Goal: Transaction & Acquisition: Purchase product/service

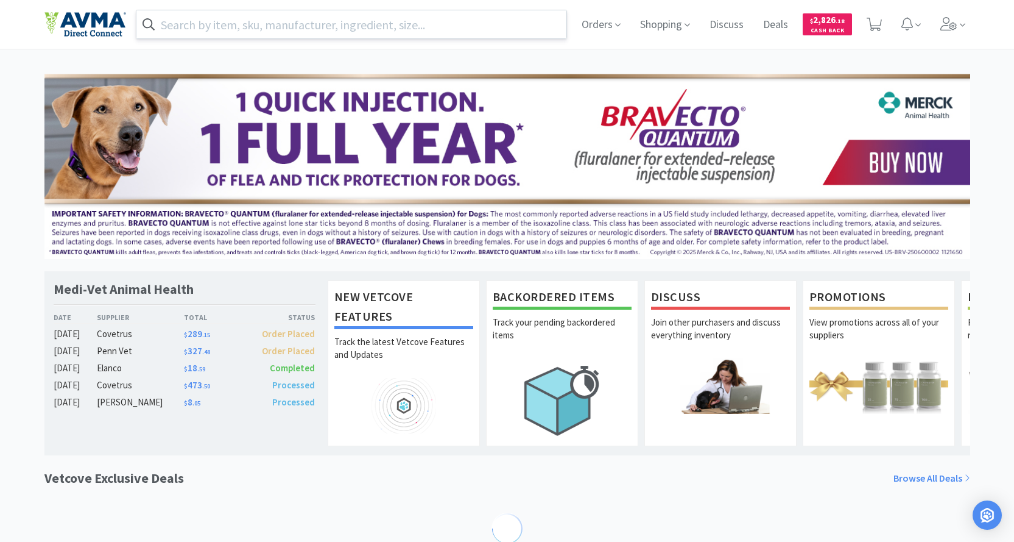
click at [291, 21] on input "text" at bounding box center [351, 24] width 431 height 28
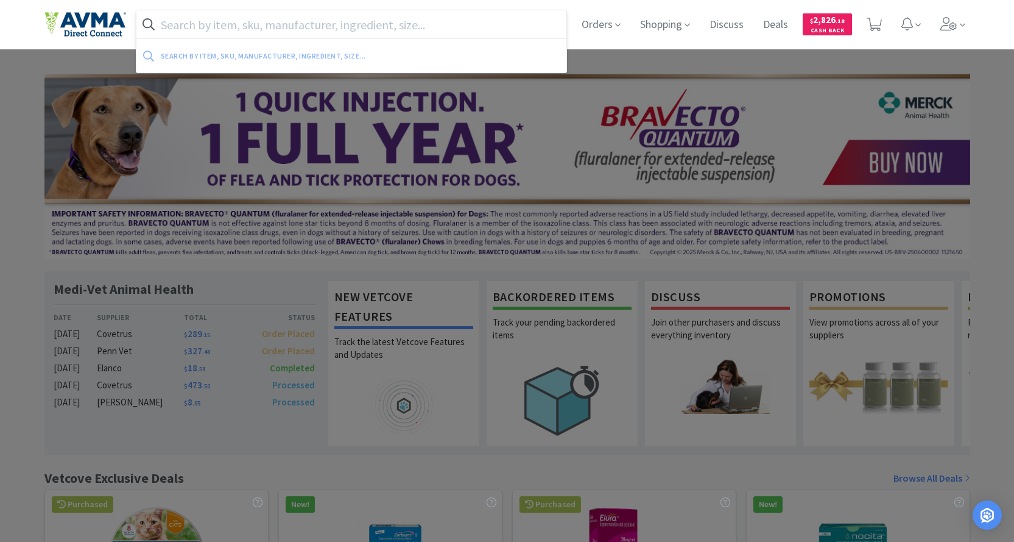
paste input "078085178"
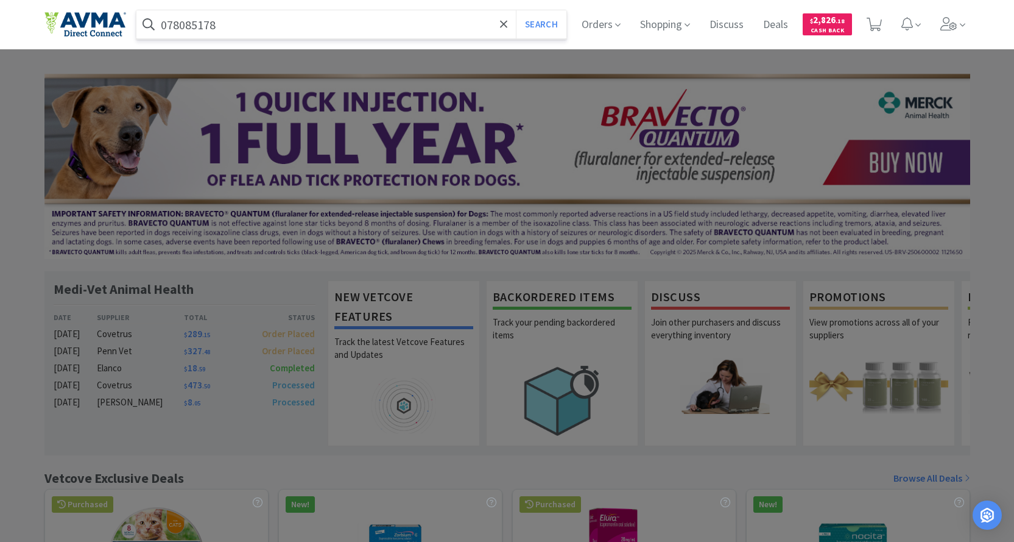
type input "078085178"
click at [516, 10] on button "Search" at bounding box center [541, 24] width 51 height 28
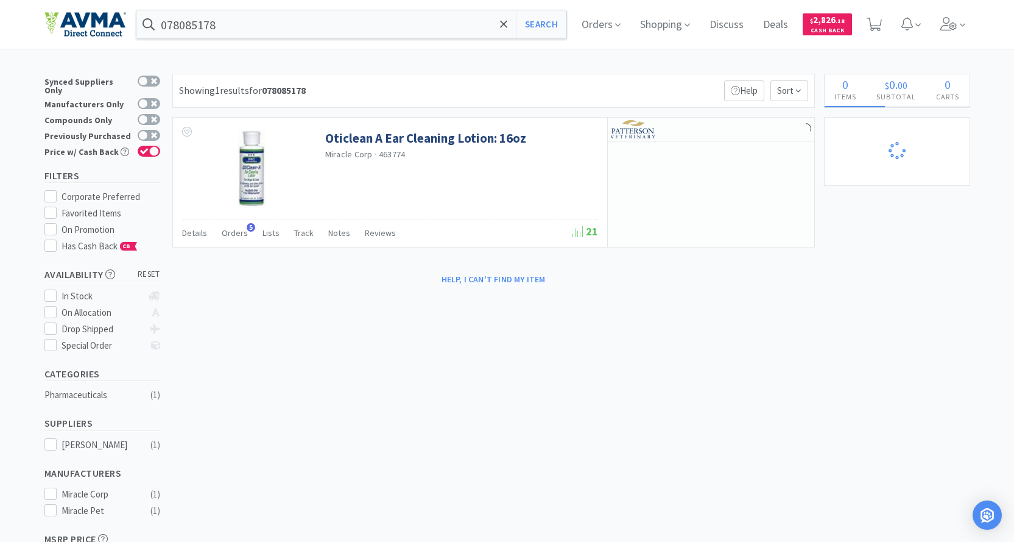
select select "1"
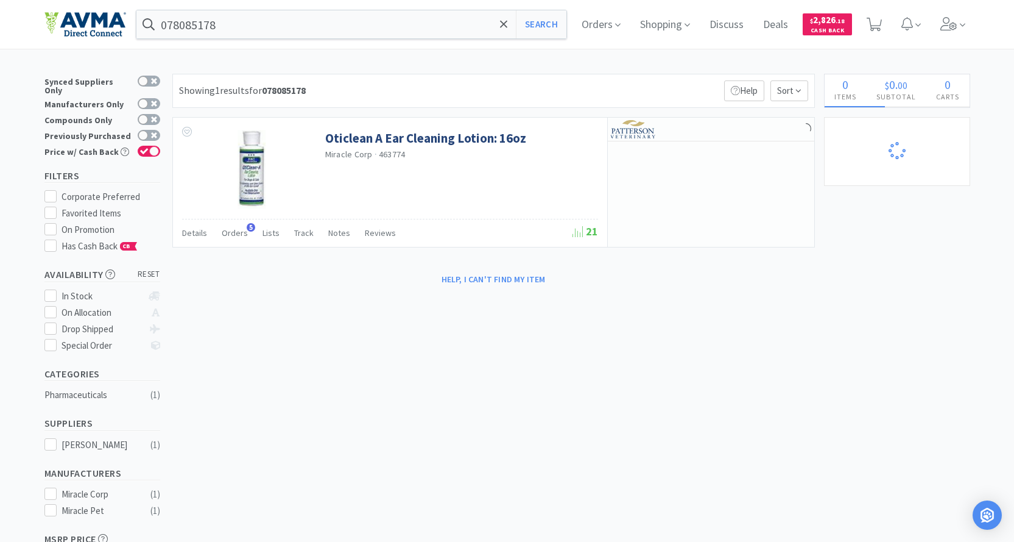
select select "1"
select select "2"
select select "5"
select select "8"
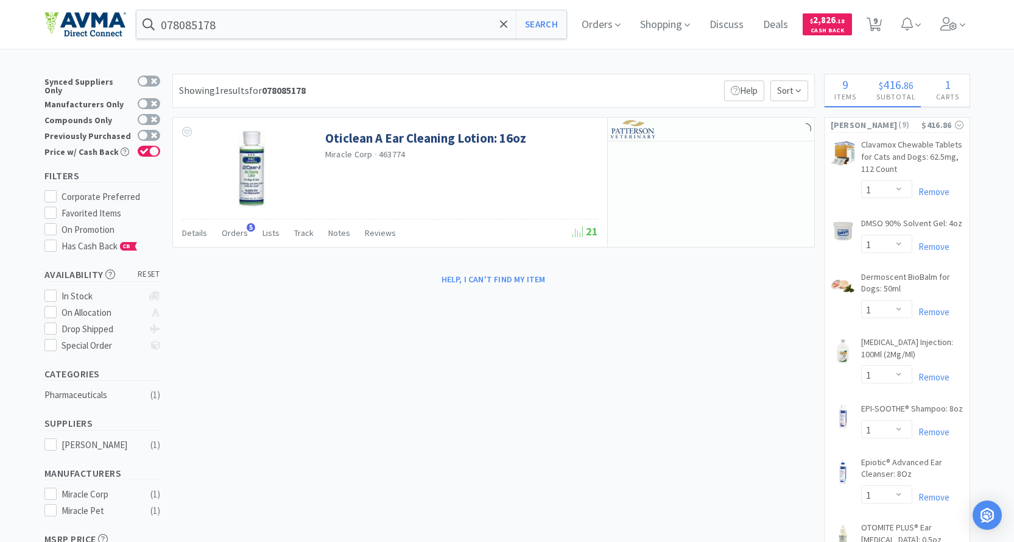
select select "1"
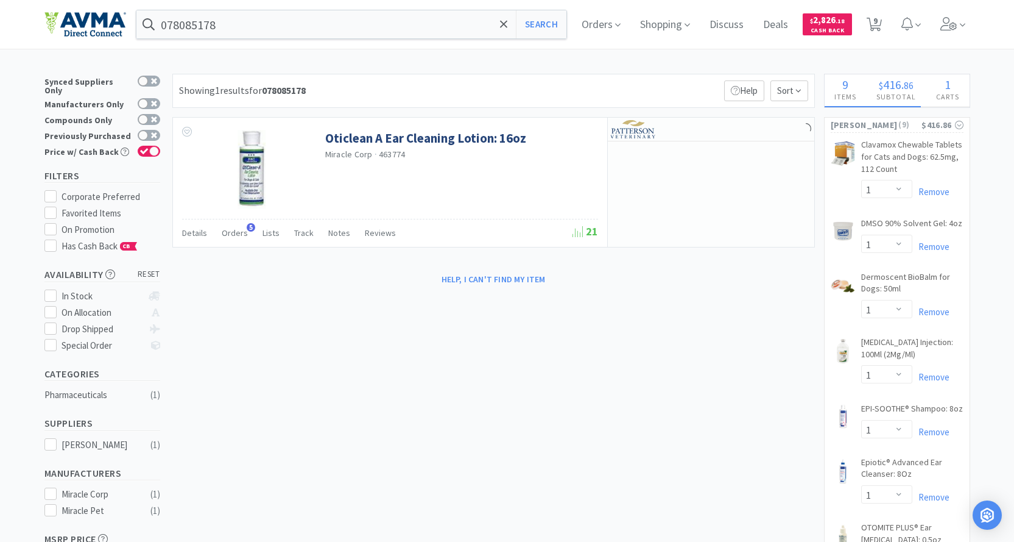
select select "1"
select select "2"
select select "1"
